Goal: Check status: Check status

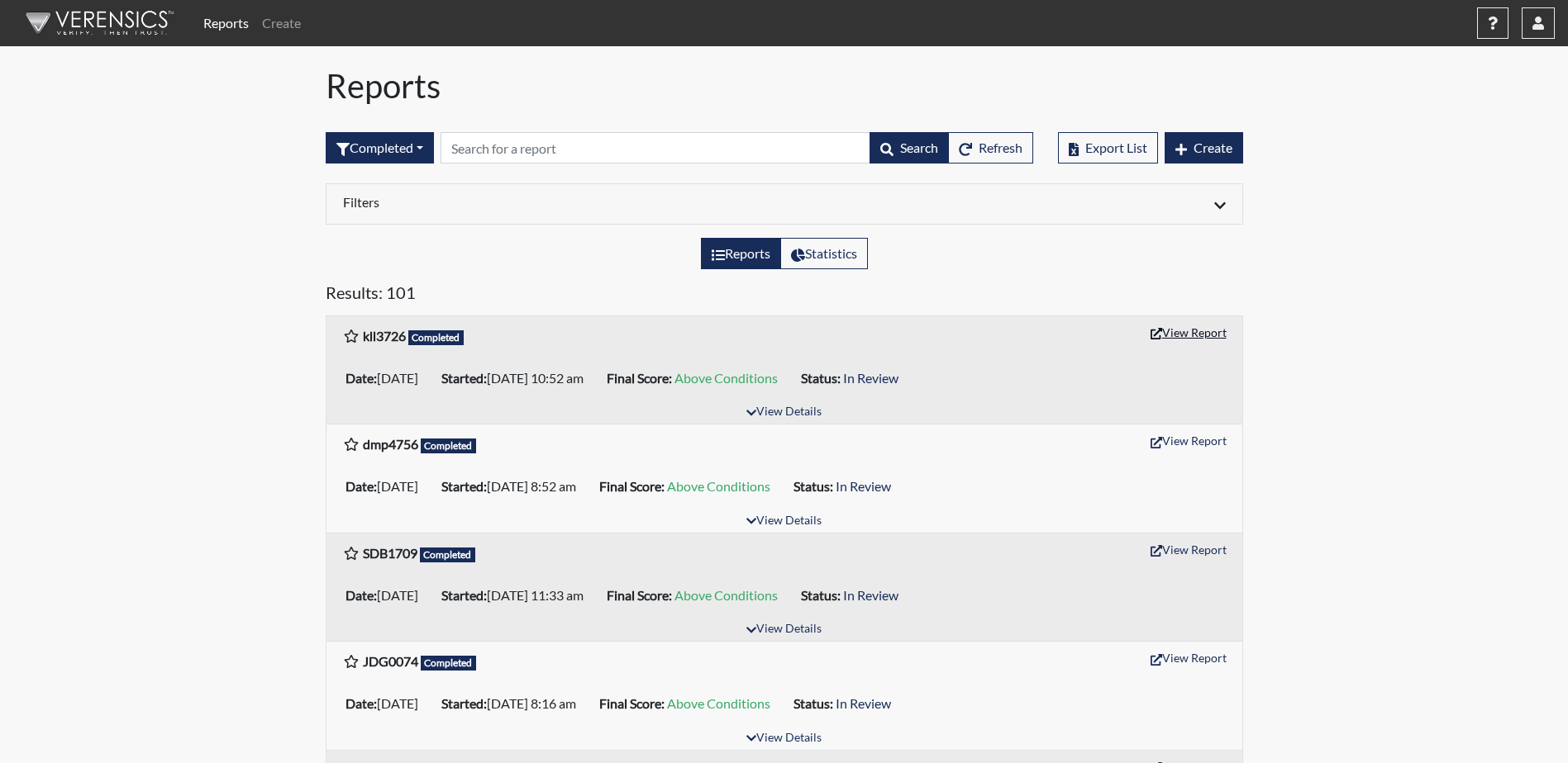
click at [1209, 326] on button "View Report" at bounding box center [1189, 332] width 91 height 25
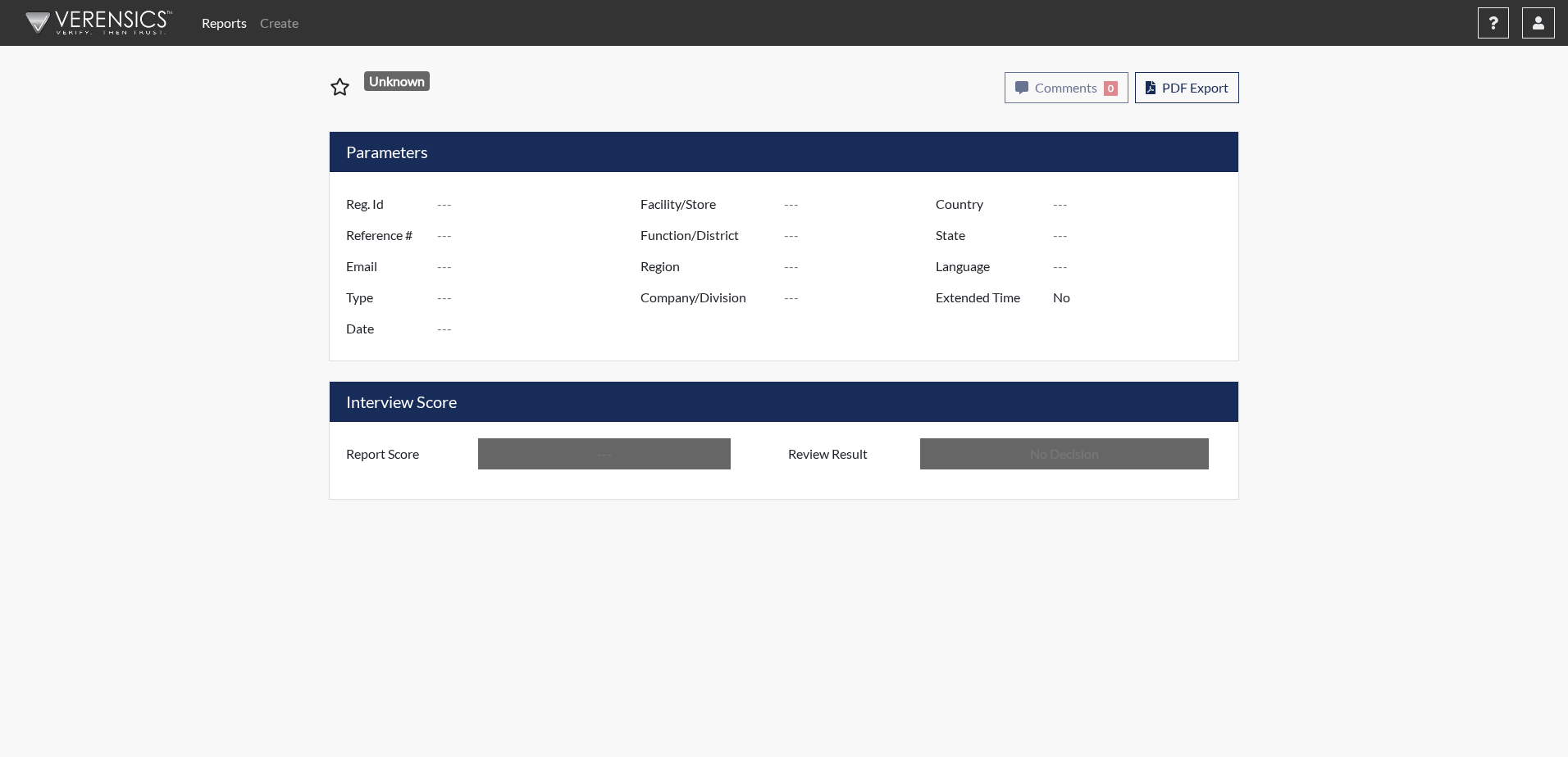
type input "kll3726"
type input "50983"
type input "---"
type input "Corrections Pre-Employment"
type input "[DATE]"
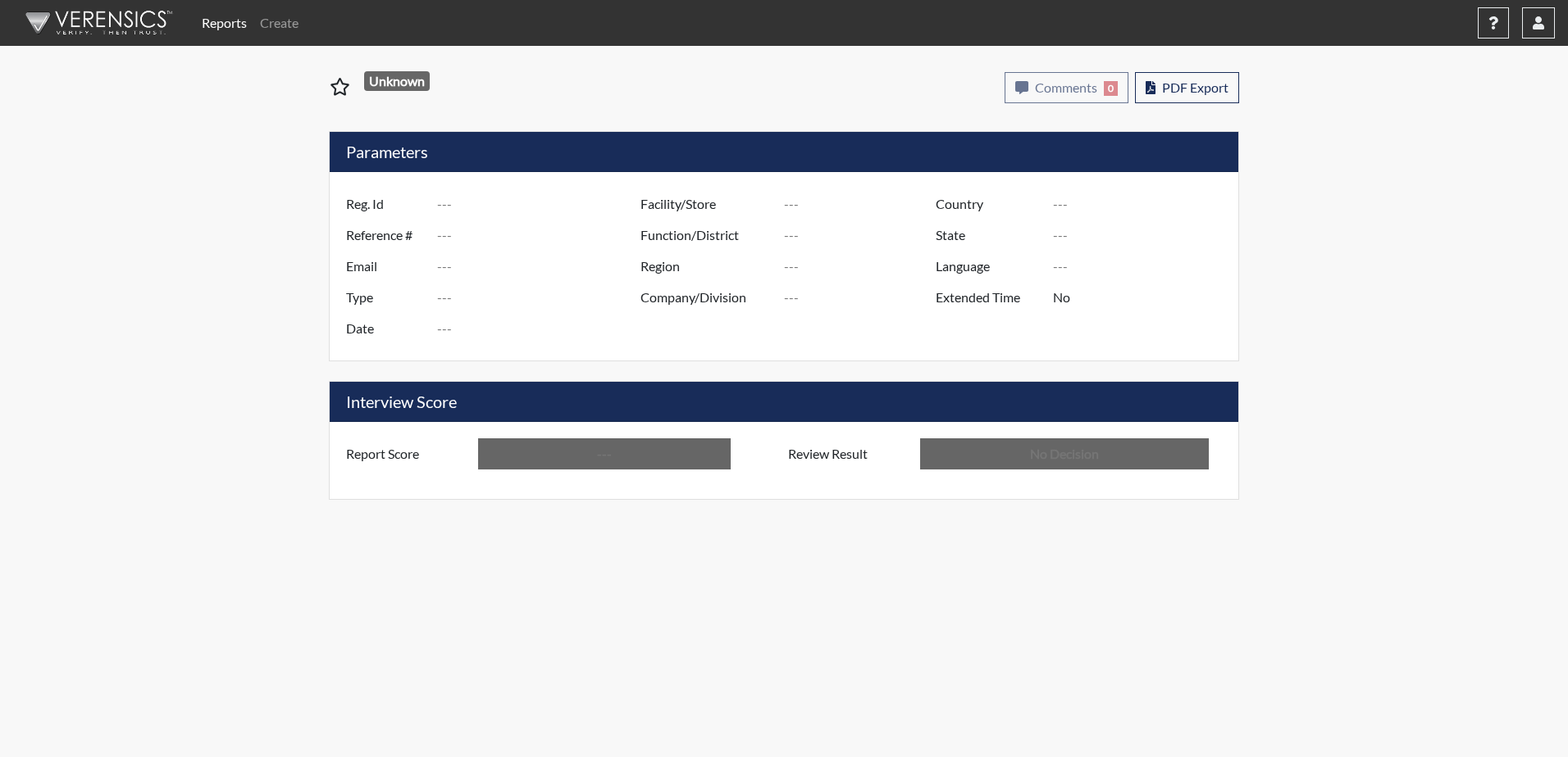
type input "[PERSON_NAME] PDC"
type input "[GEOGRAPHIC_DATA]"
type input "[US_STATE]"
type input "English"
type input "Above Conditions"
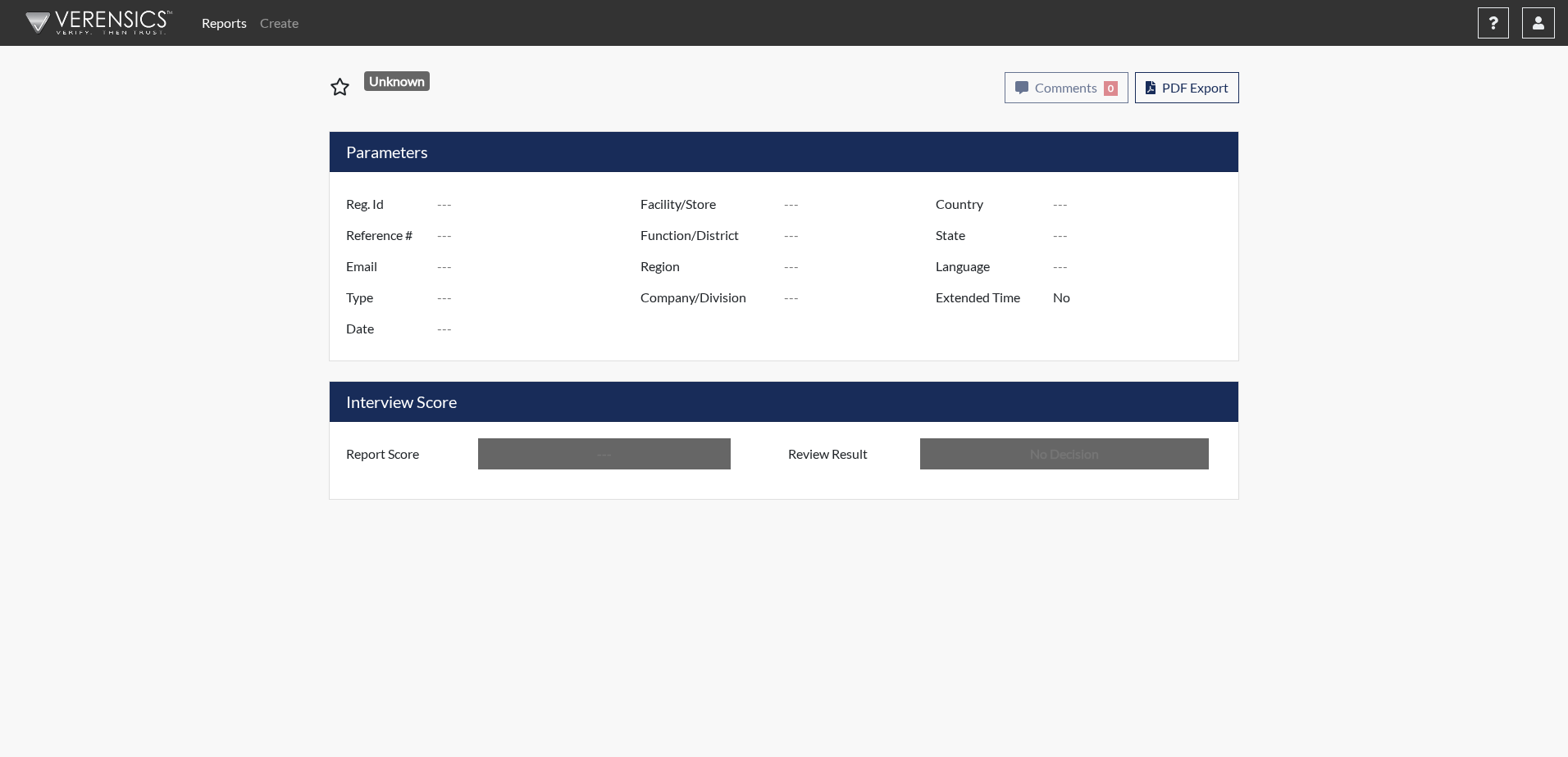
type input "In Review"
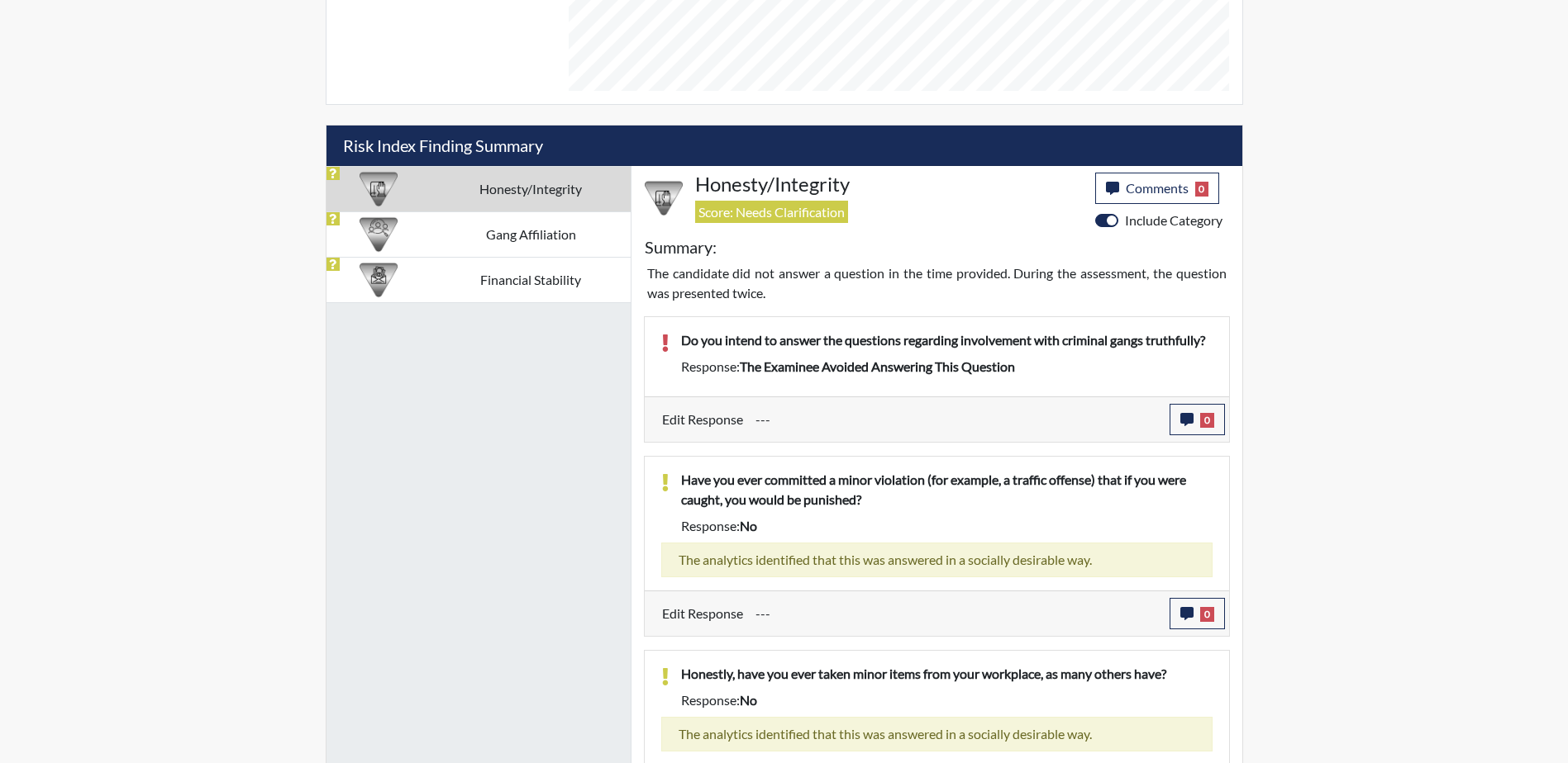
scroll to position [850, 0]
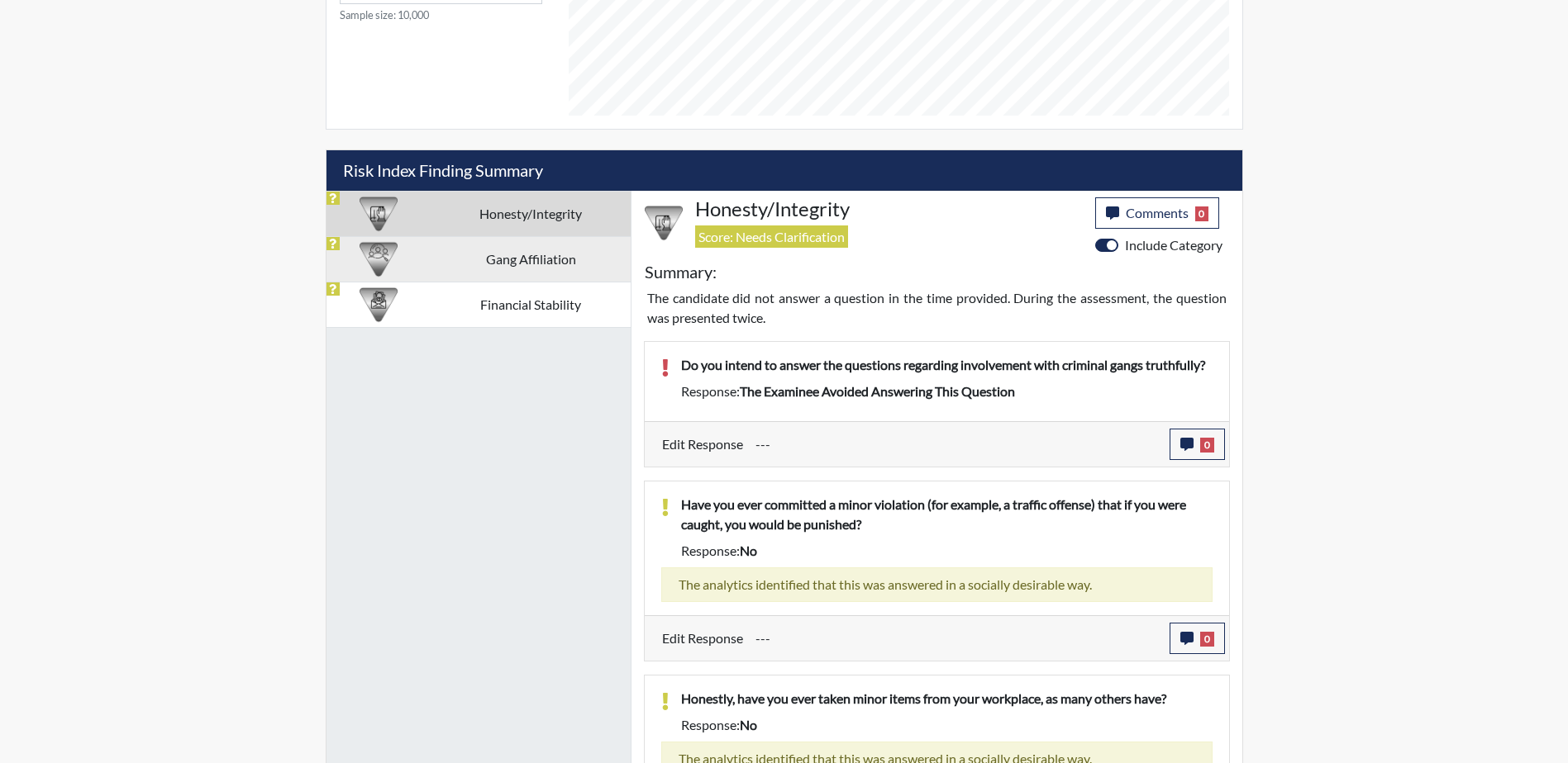
click at [502, 257] on td "Gang Affiliation" at bounding box center [531, 259] width 199 height 46
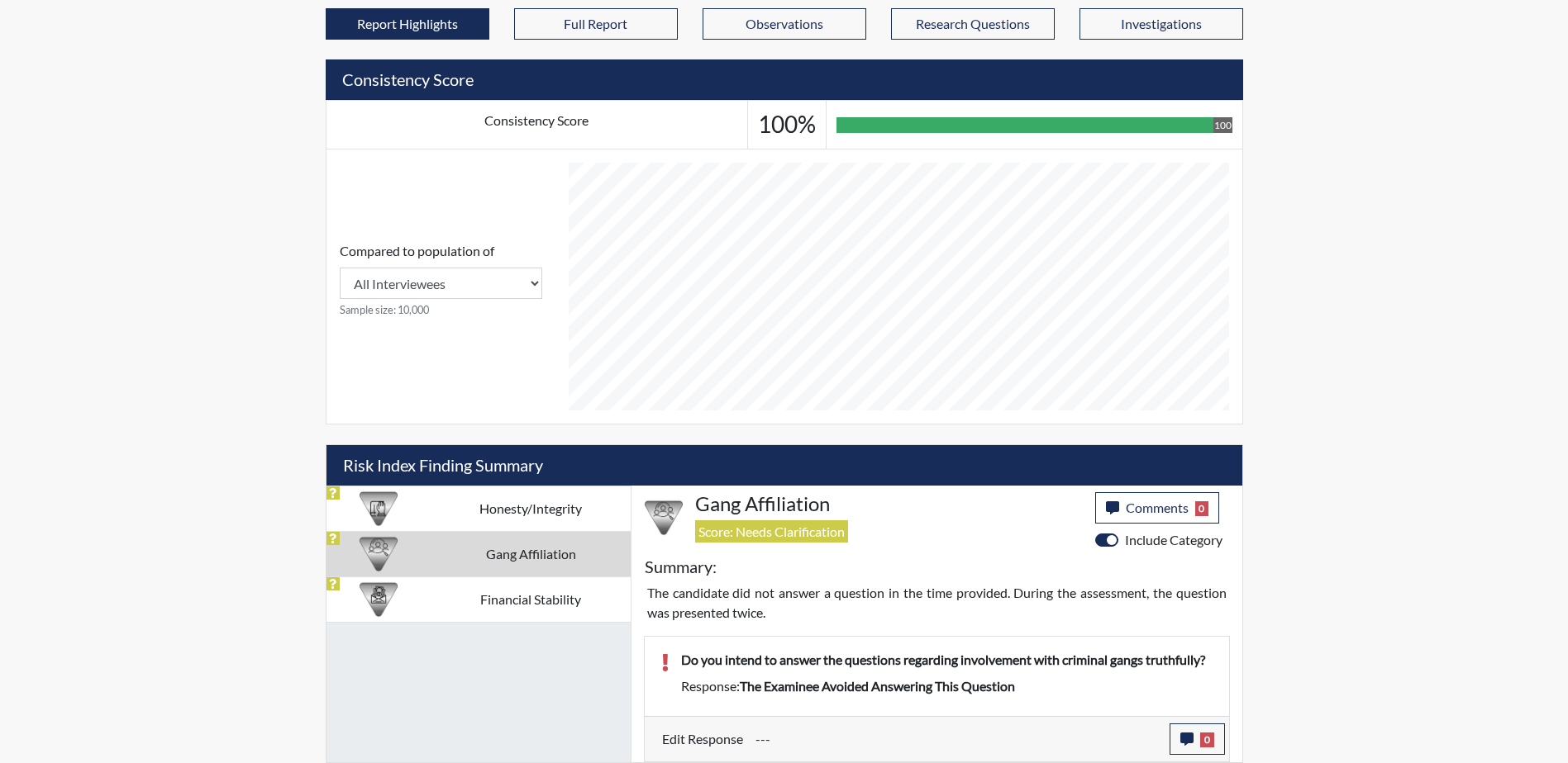
scroll to position [556, 0]
click at [522, 516] on td "Honesty/Integrity" at bounding box center [531, 508] width 199 height 46
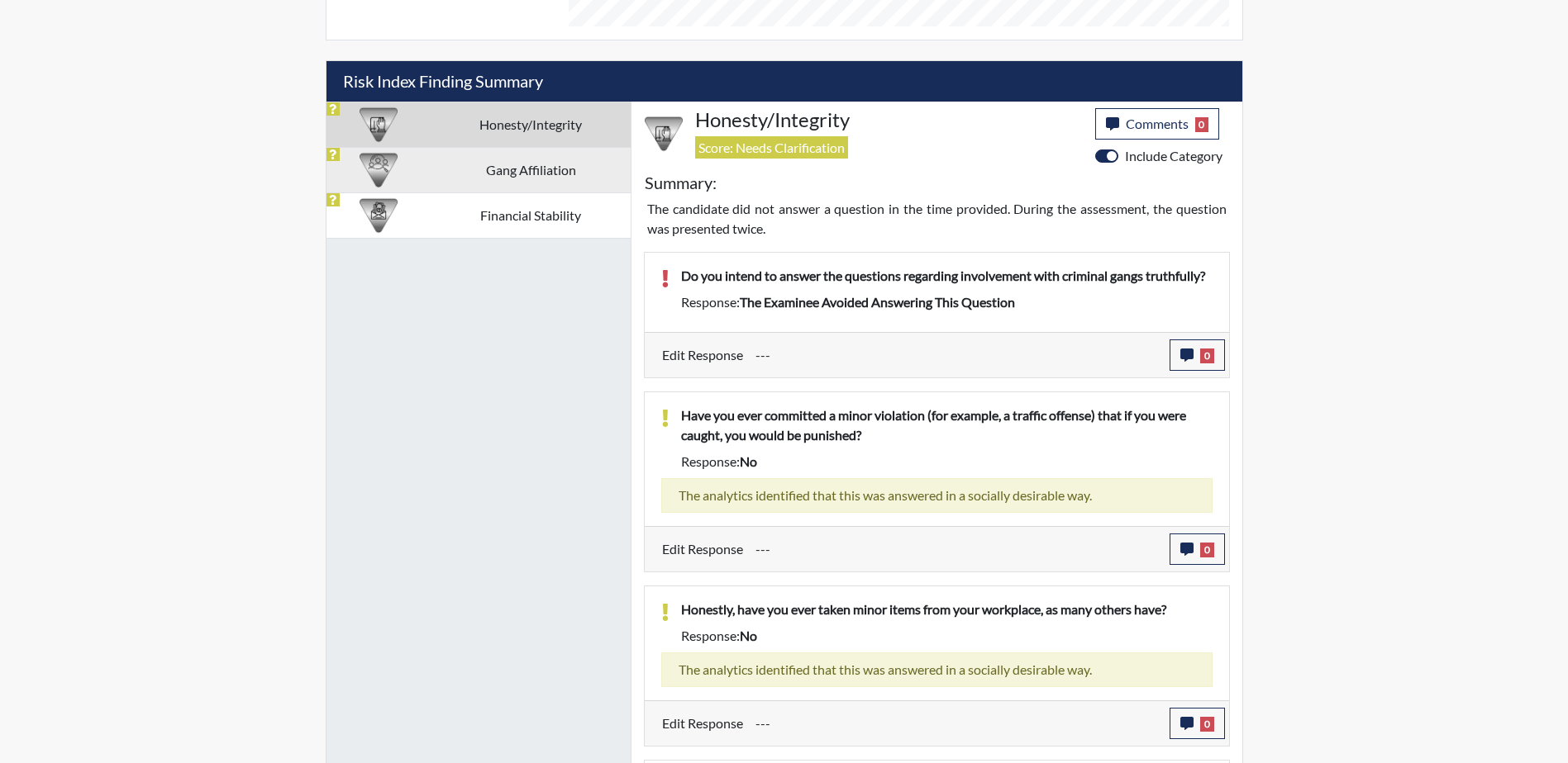
scroll to position [933, 0]
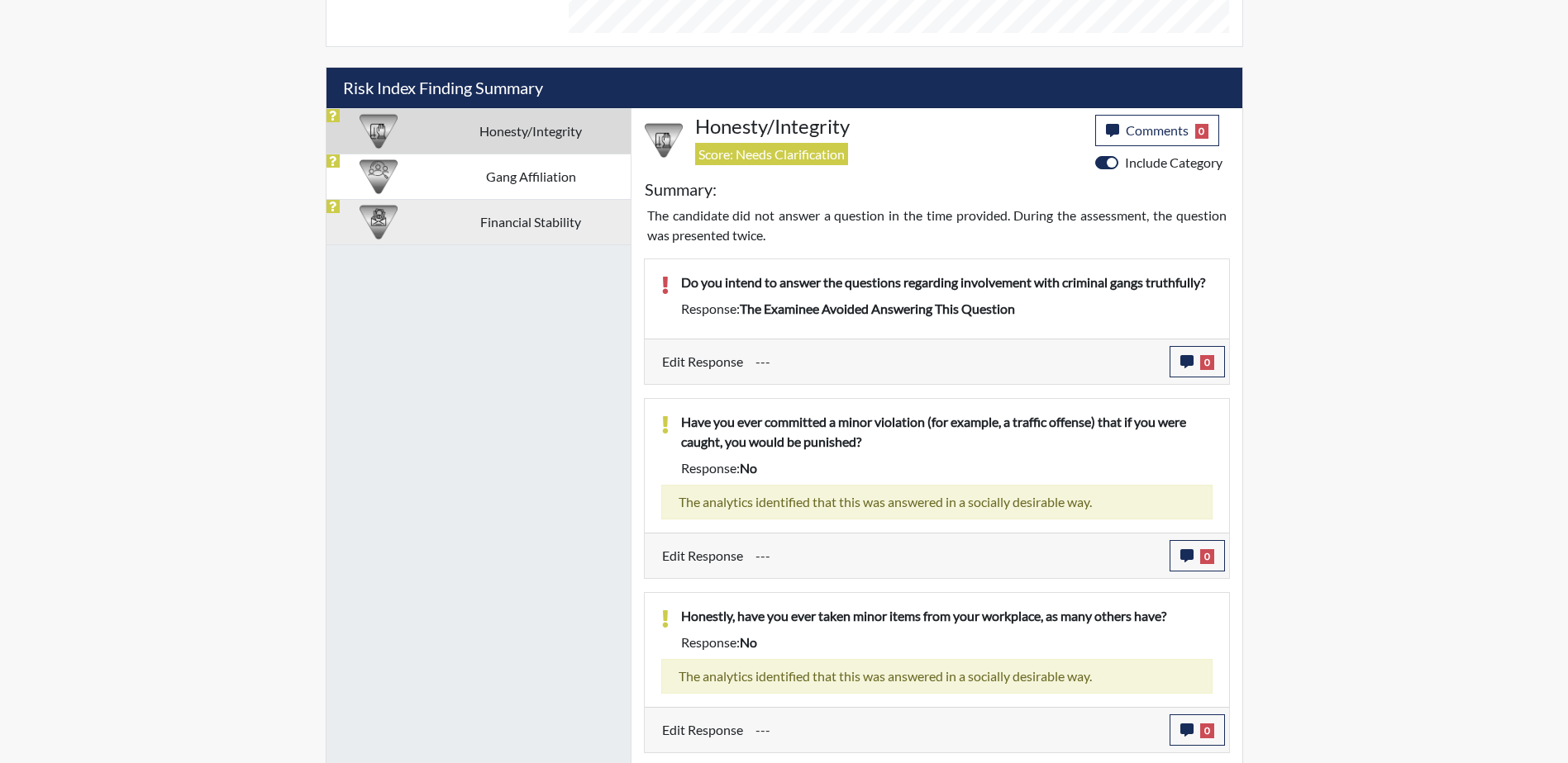
click at [504, 223] on td "Financial Stability" at bounding box center [531, 221] width 199 height 46
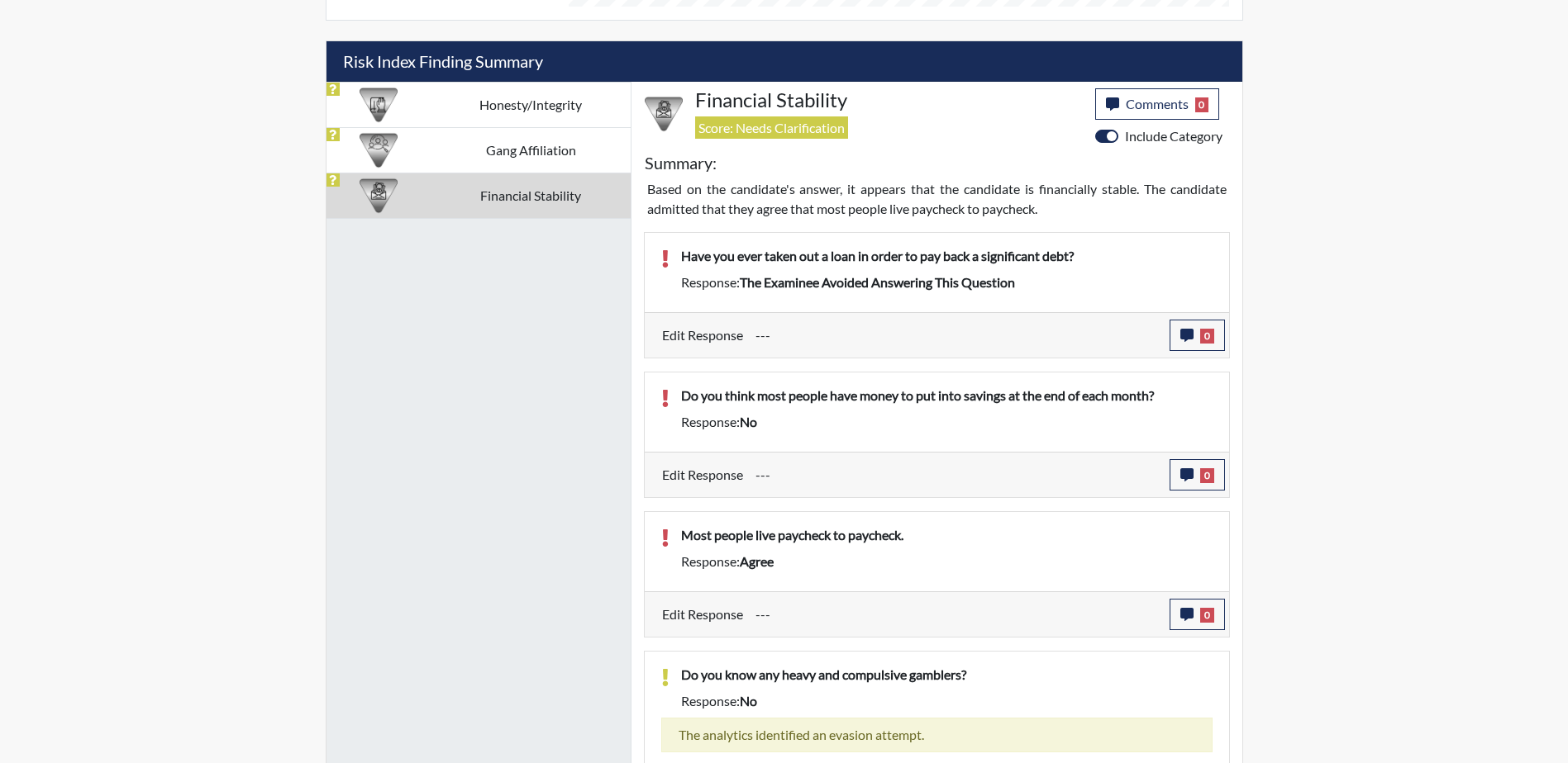
scroll to position [955, 0]
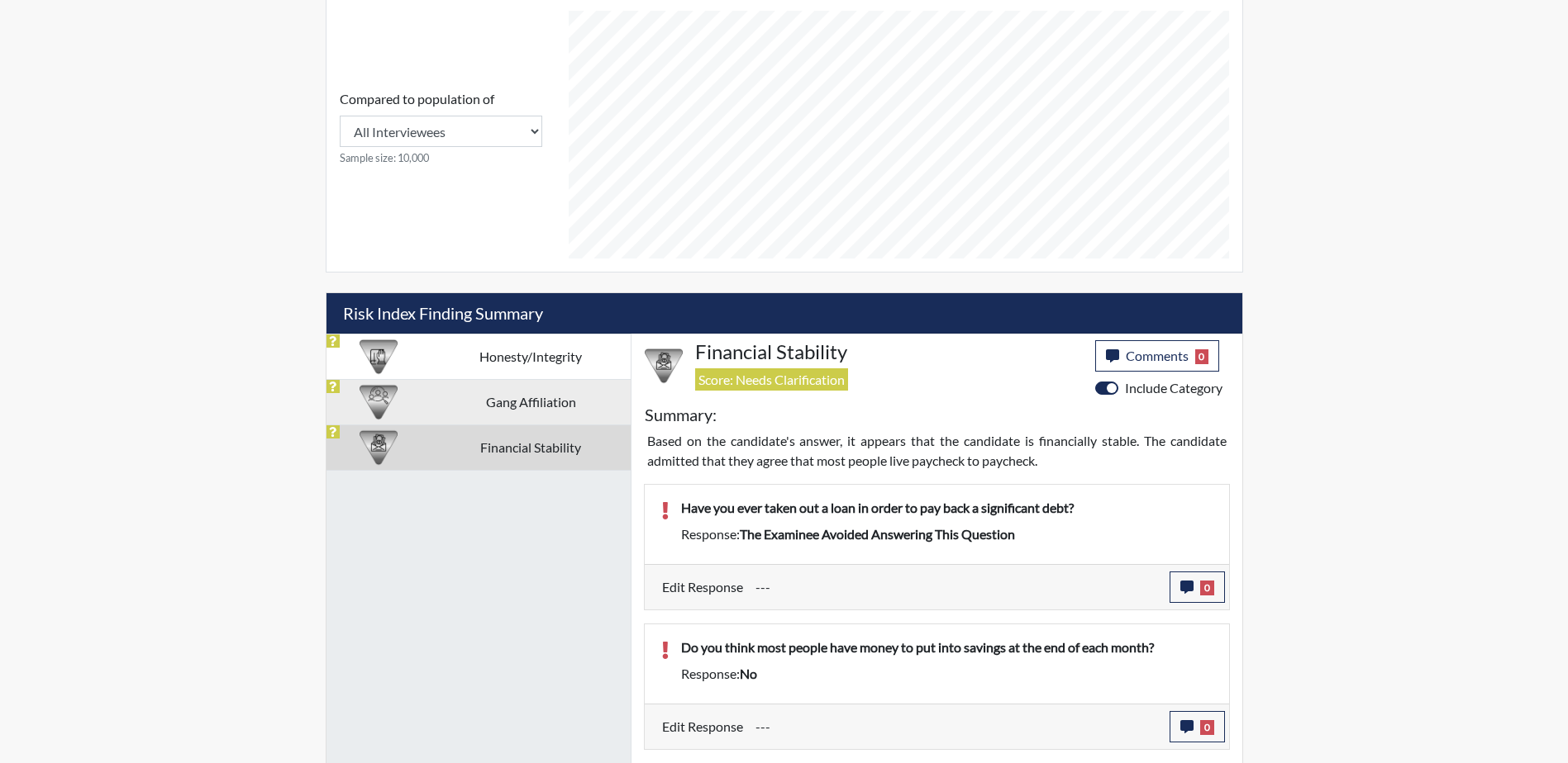
click at [510, 407] on td "Gang Affiliation" at bounding box center [531, 402] width 199 height 46
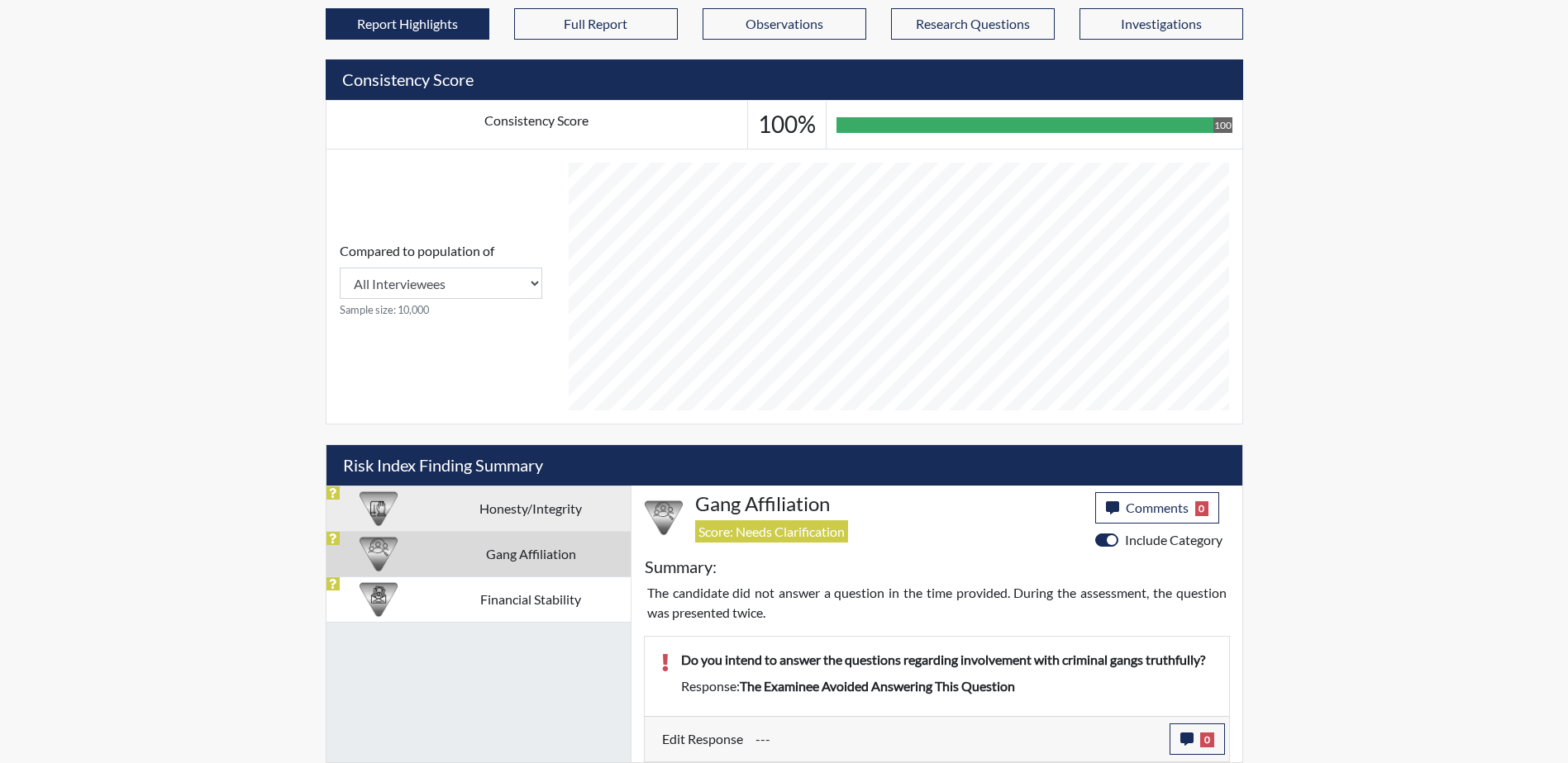
click at [517, 519] on td "Honesty/Integrity" at bounding box center [531, 508] width 199 height 46
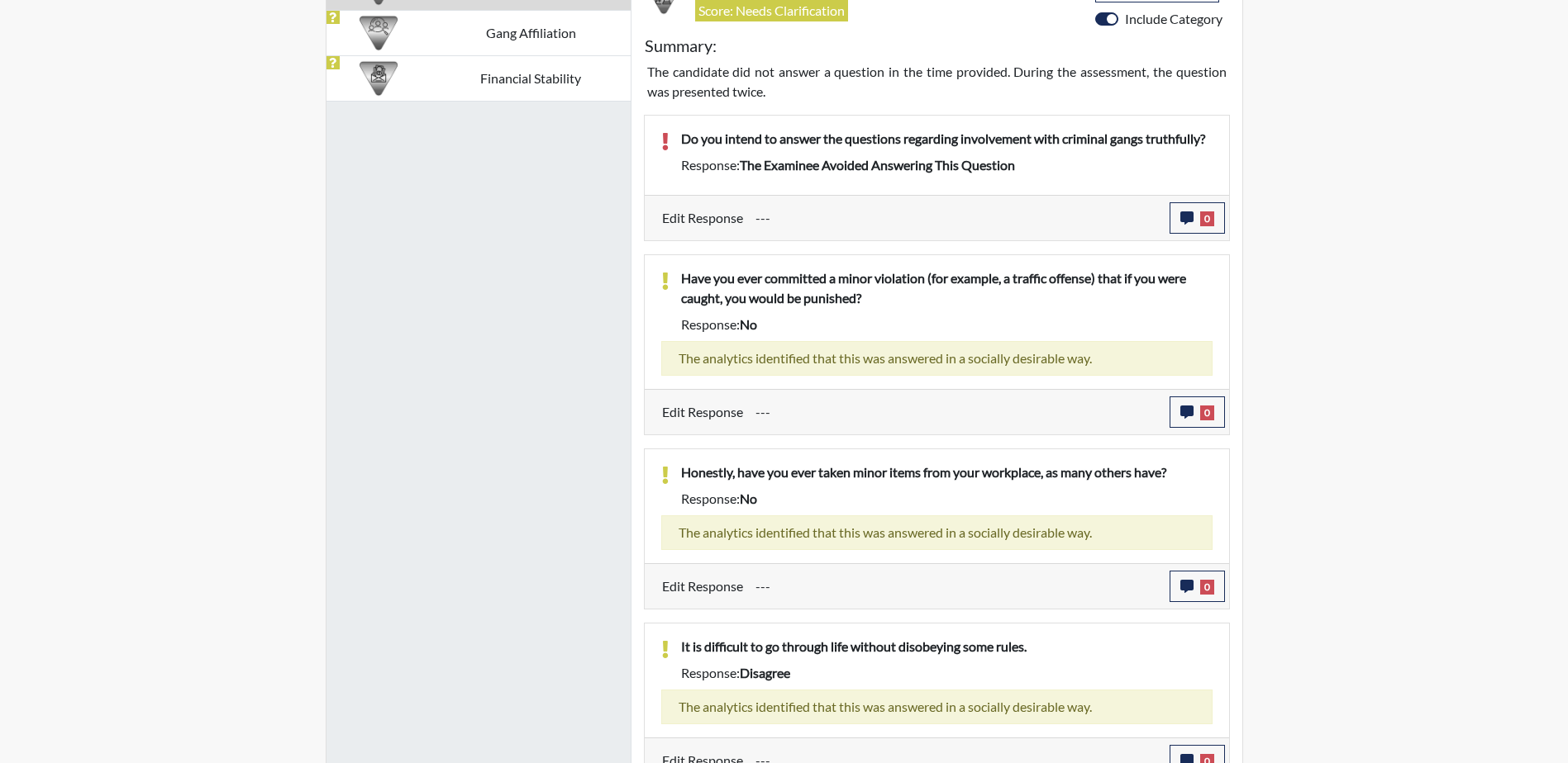
scroll to position [1098, 0]
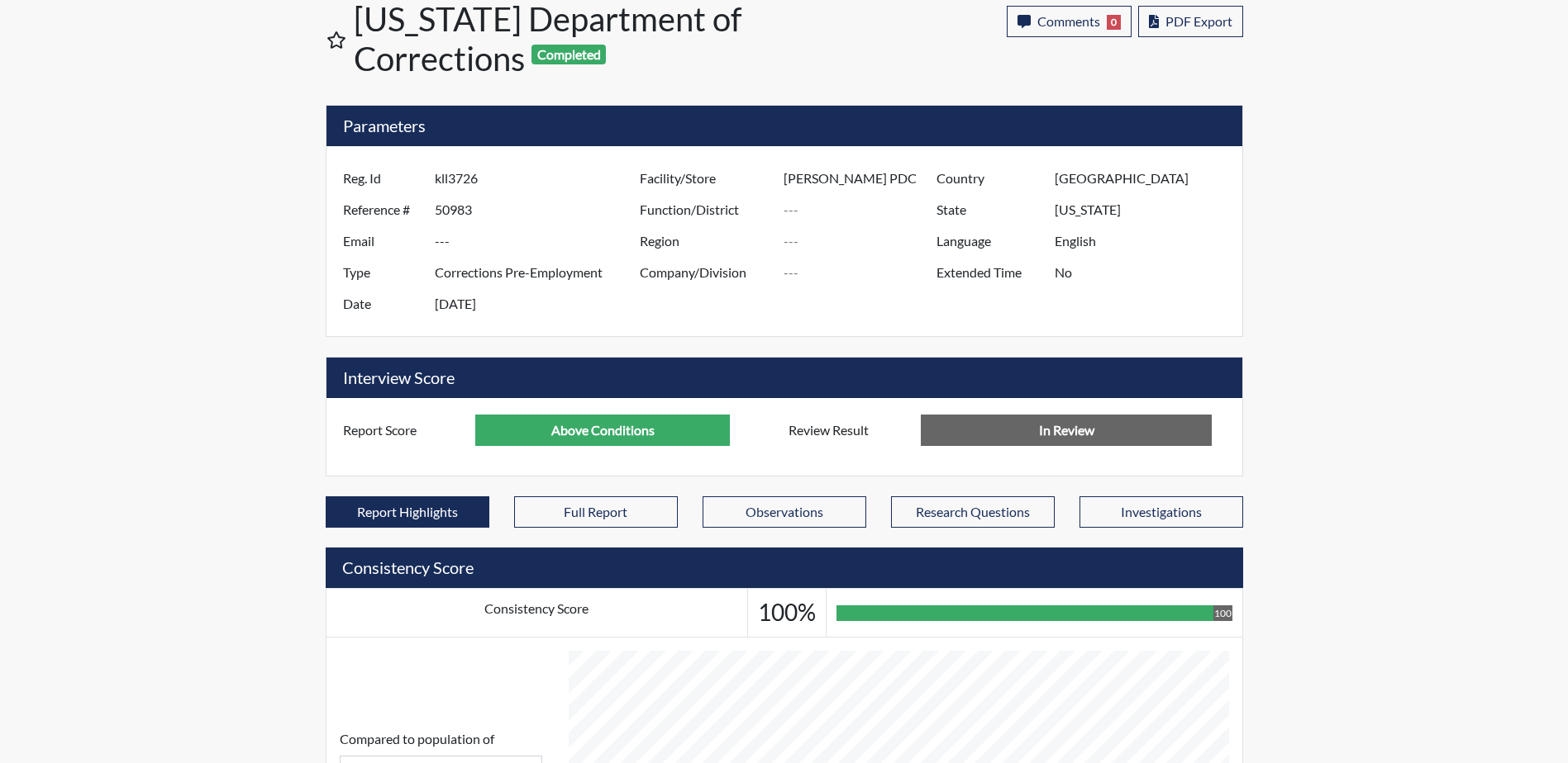
scroll to position [0, 0]
